Goal: Register for event/course

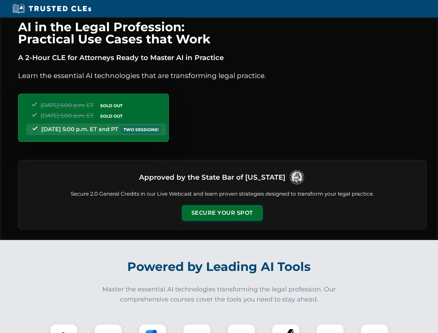
click at [222, 213] on button "Secure Your Spot" at bounding box center [222, 213] width 81 height 16
click at [64, 328] on img at bounding box center [64, 337] width 20 height 20
